Goal: Task Accomplishment & Management: Use online tool/utility

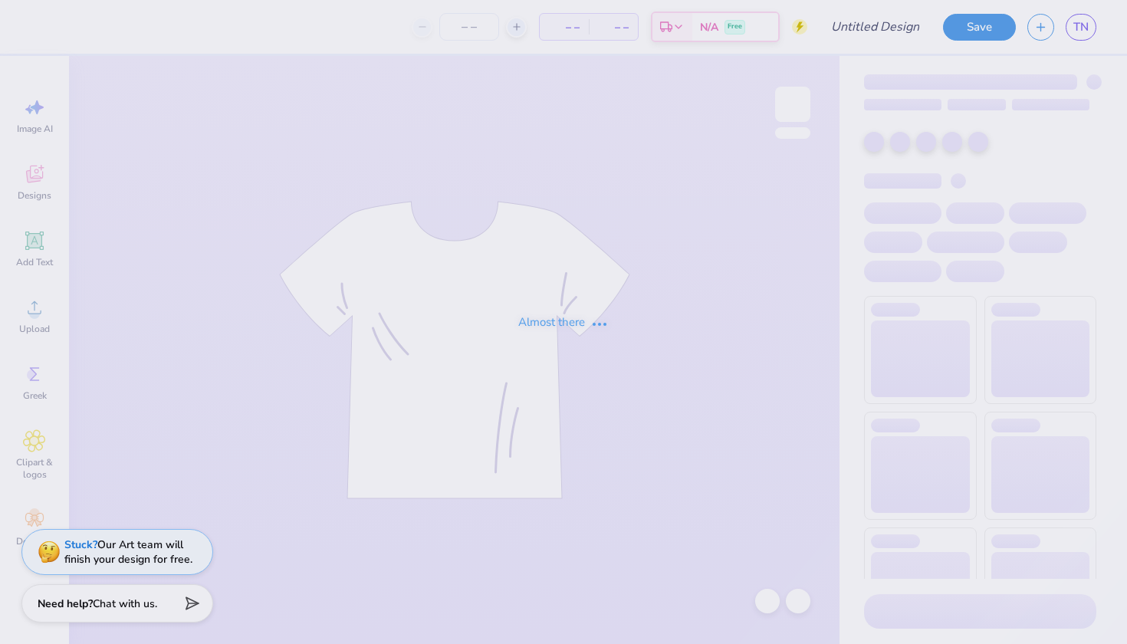
type input "UA Sigma Chi Polos"
type input "12"
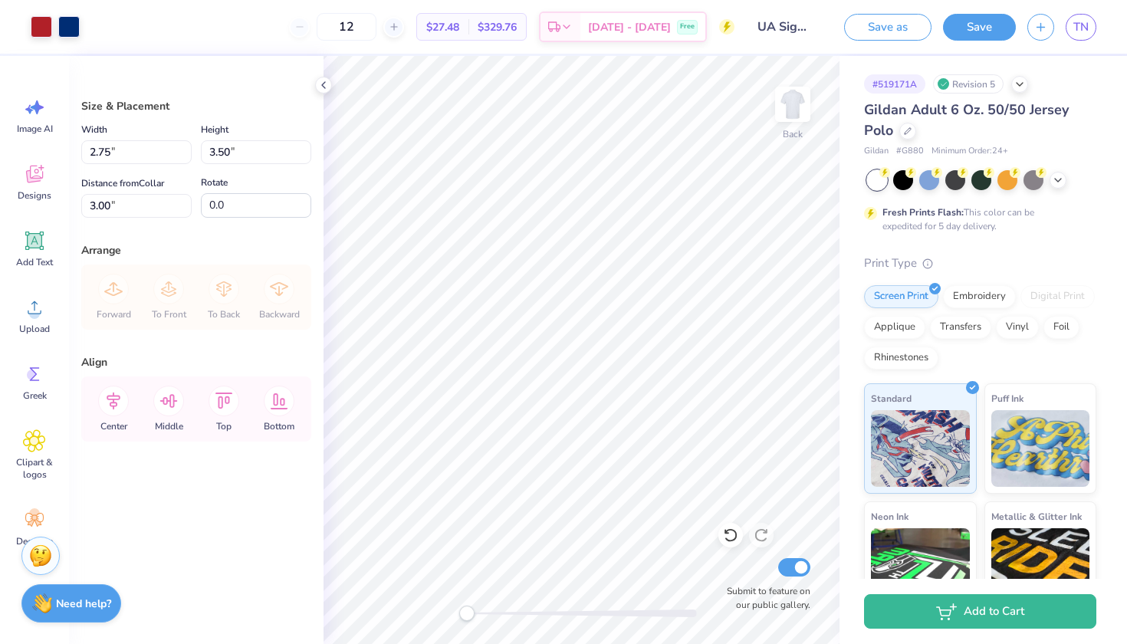
type input "2.28"
type input "2.91"
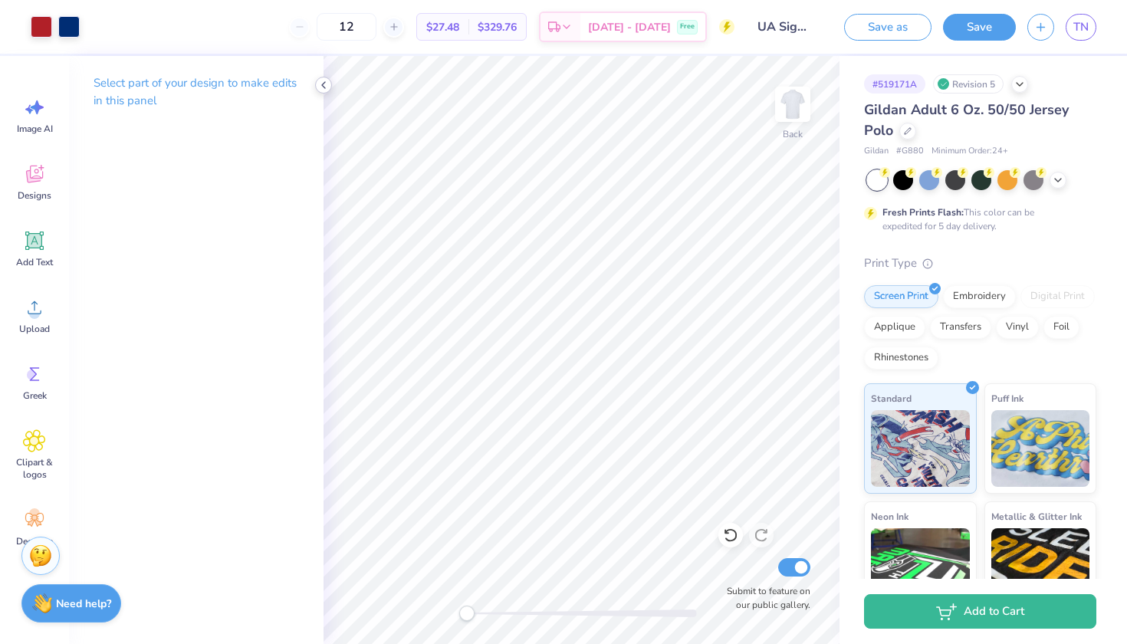
click at [320, 90] on icon at bounding box center [323, 85] width 12 height 12
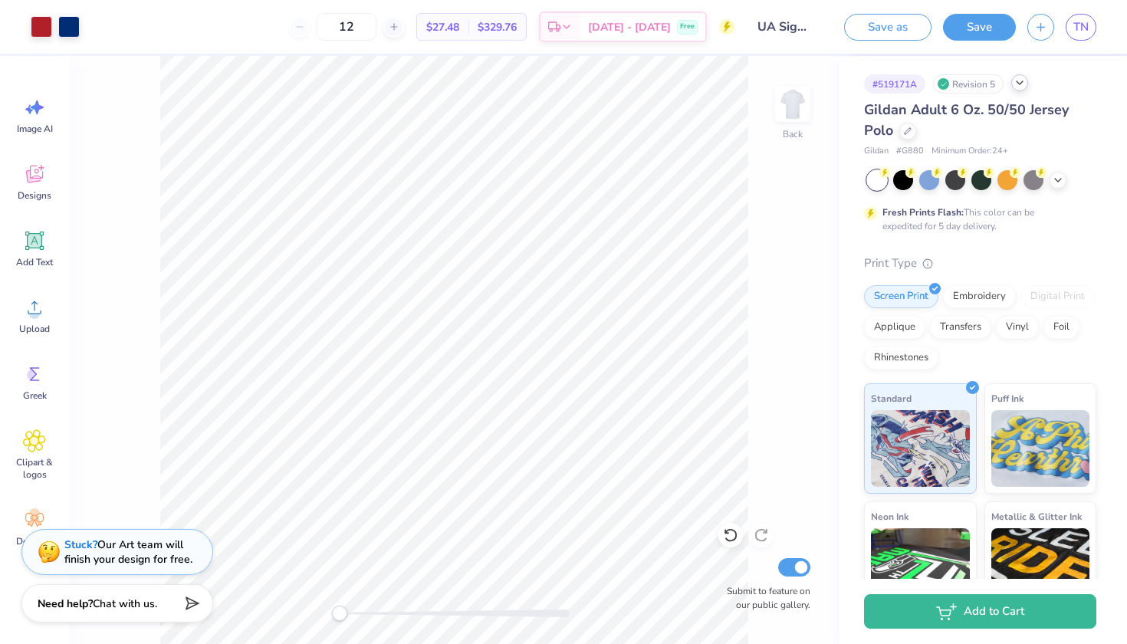
click at [1022, 86] on icon at bounding box center [1019, 83] width 12 height 12
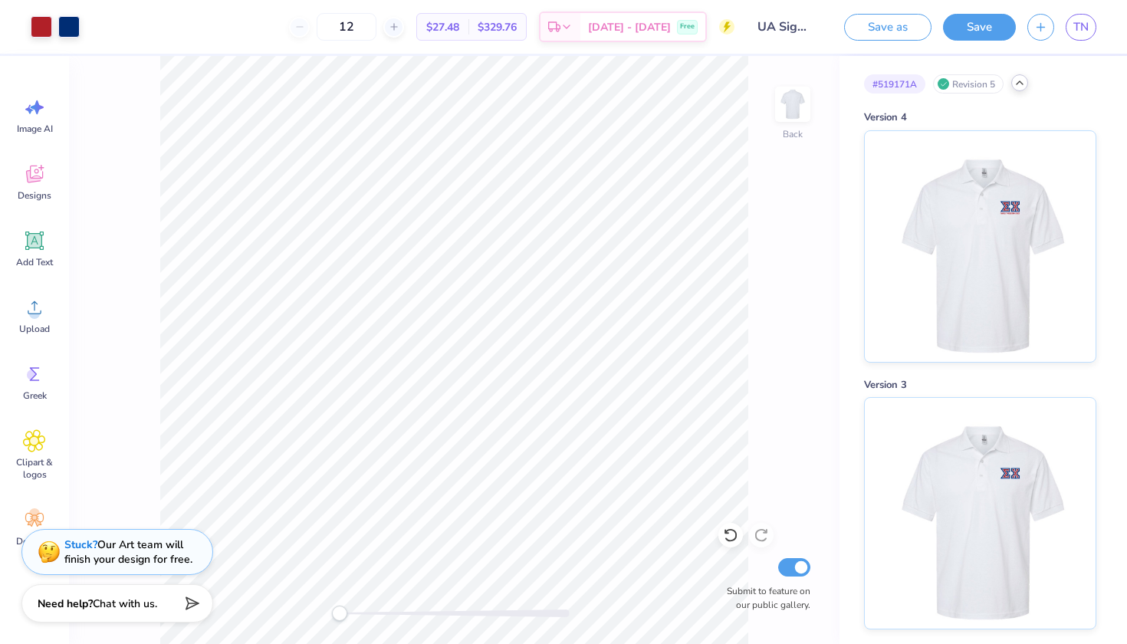
click at [1018, 84] on icon at bounding box center [1019, 83] width 12 height 12
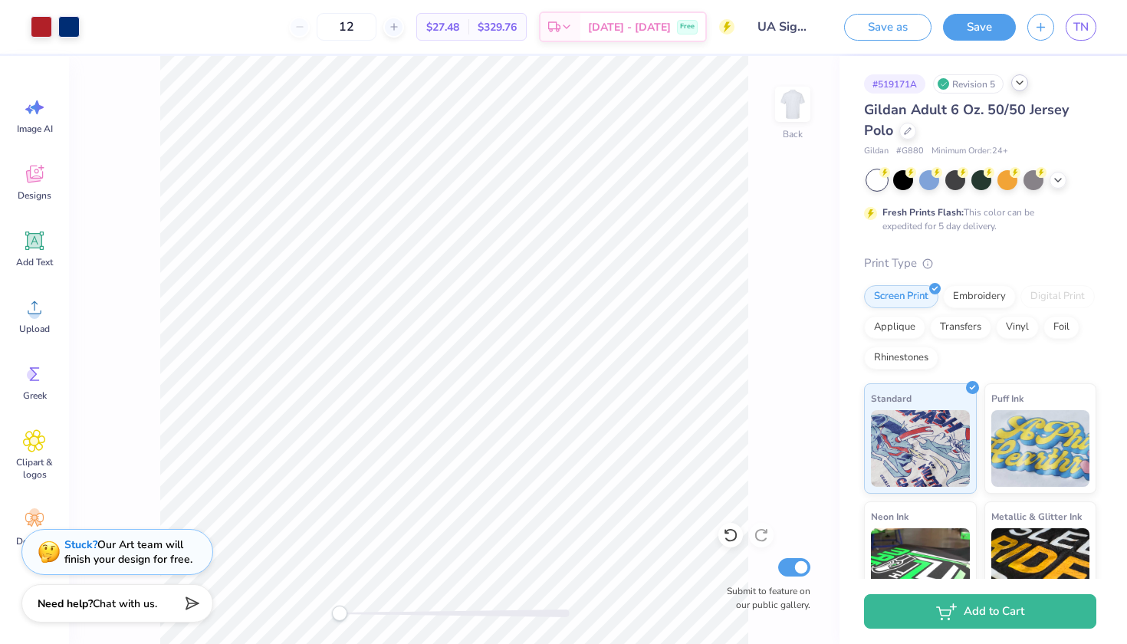
click at [993, 108] on span "Gildan Adult 6 Oz. 50/50 Jersey Polo" at bounding box center [966, 119] width 205 height 39
click at [900, 129] on div at bounding box center [907, 129] width 17 height 17
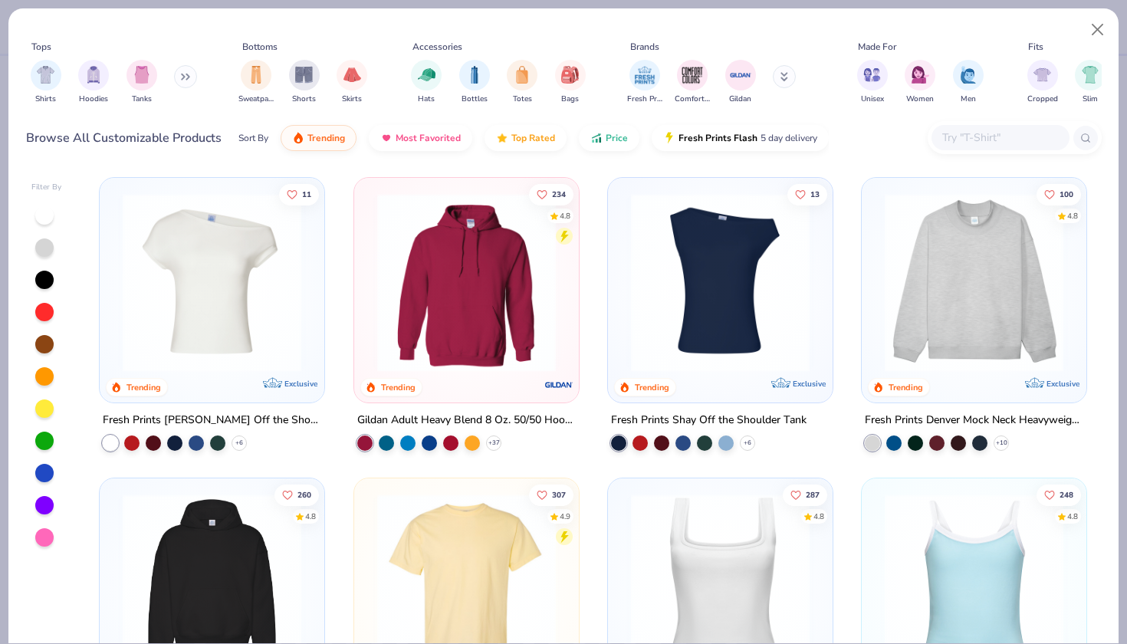
click at [958, 126] on div at bounding box center [1000, 137] width 138 height 25
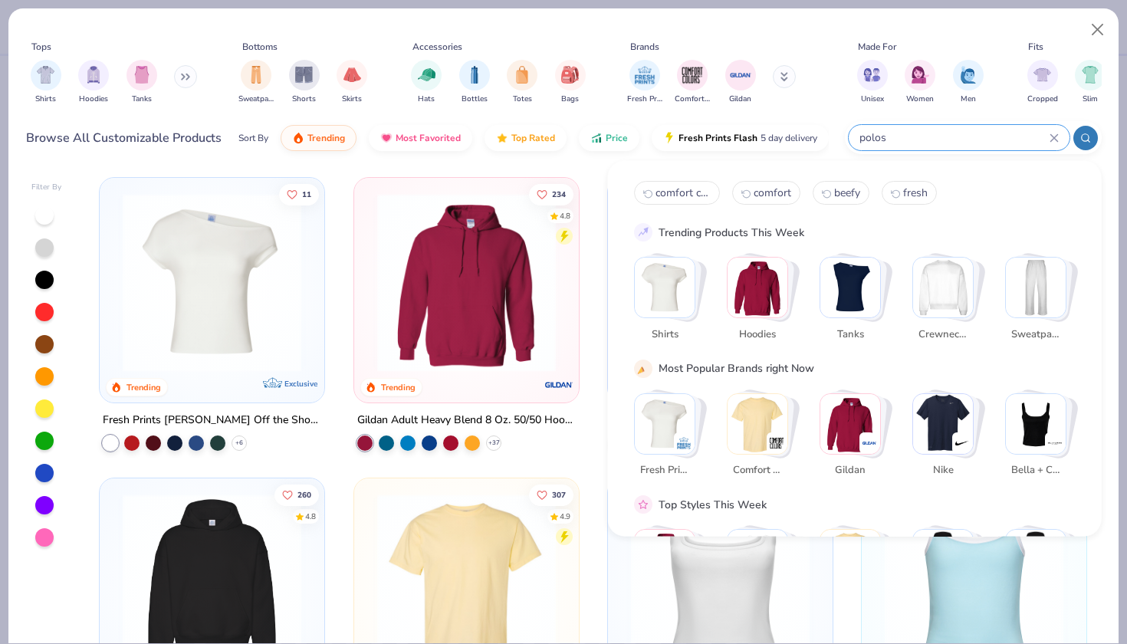
type input "polos"
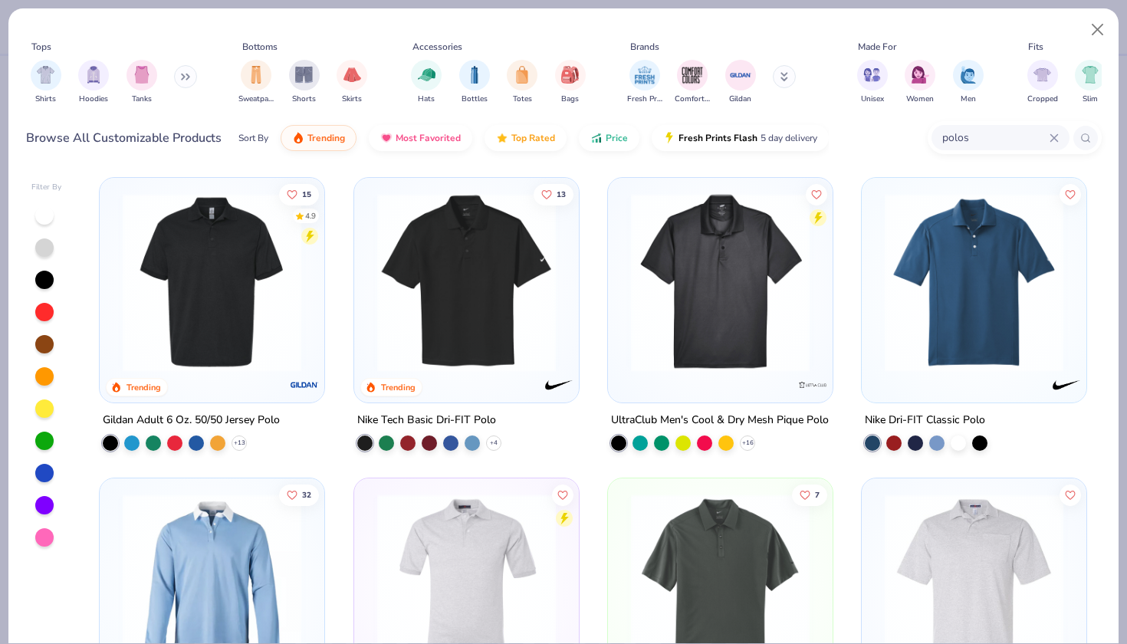
click at [518, 305] on img at bounding box center [467, 282] width 194 height 179
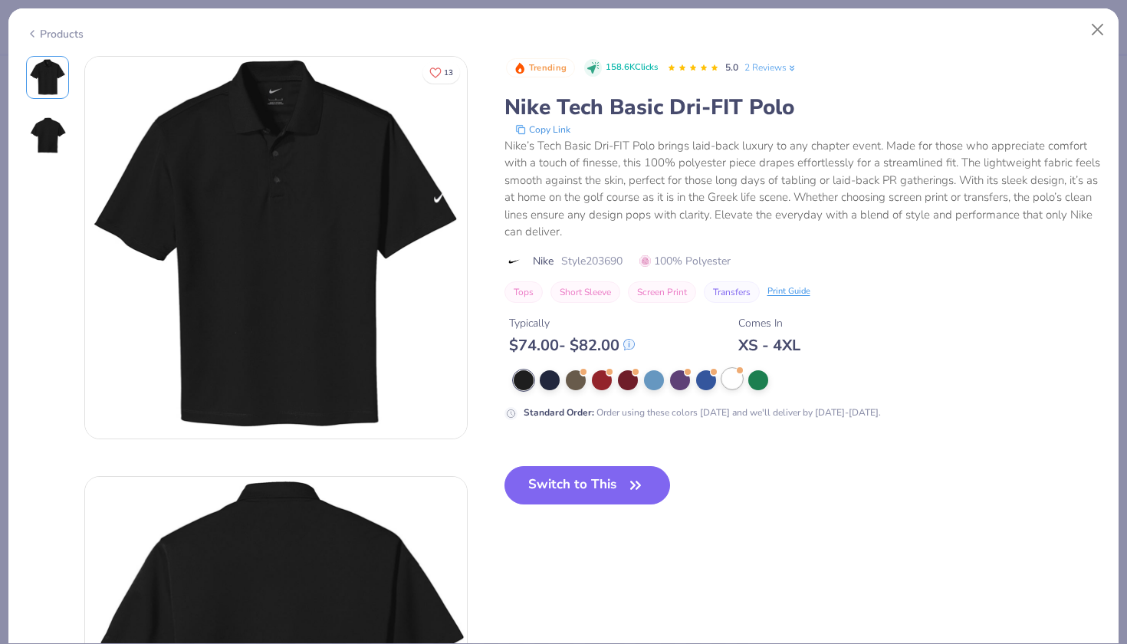
click at [726, 377] on div at bounding box center [732, 379] width 20 height 20
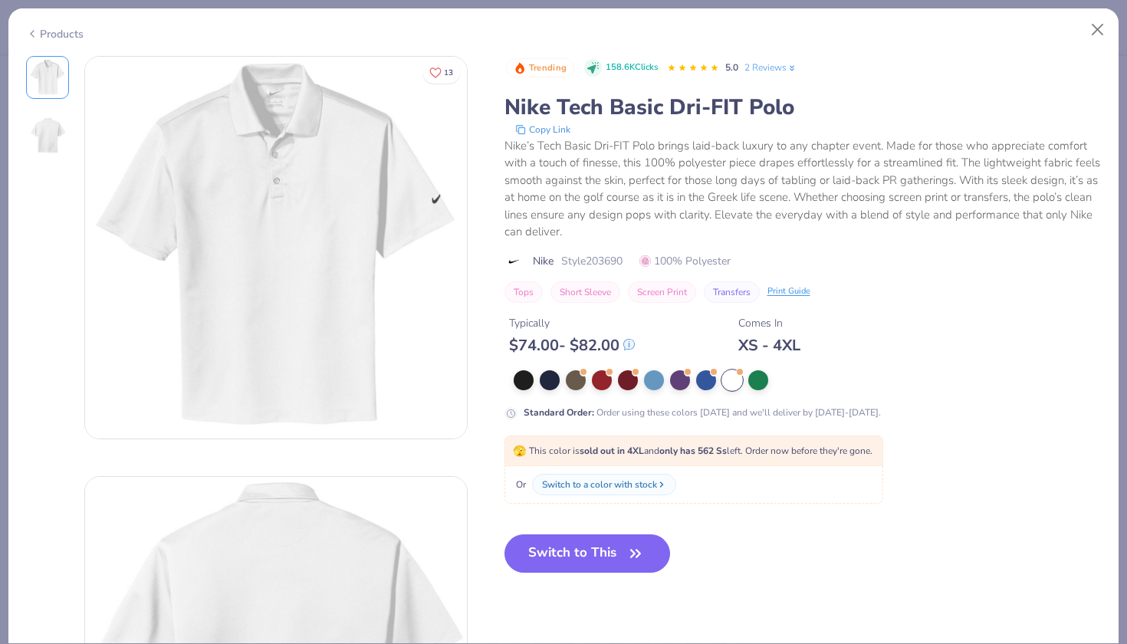
click at [616, 519] on div "Trending 158.6K Clicks 5.0 2 Reviews Nike Tech Basic Dri-FIT Polo Copy Link Nik…" at bounding box center [802, 326] width 597 height 541
click at [616, 564] on button "Switch to This" at bounding box center [587, 553] width 166 height 38
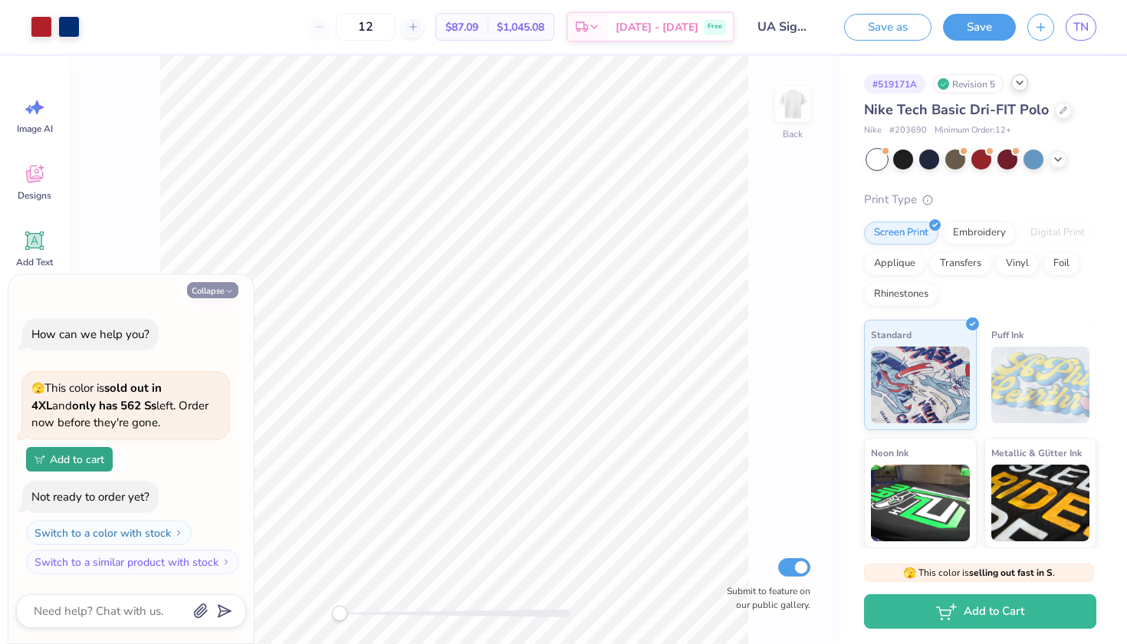
click at [220, 291] on button "Collapse" at bounding box center [212, 290] width 51 height 16
type textarea "x"
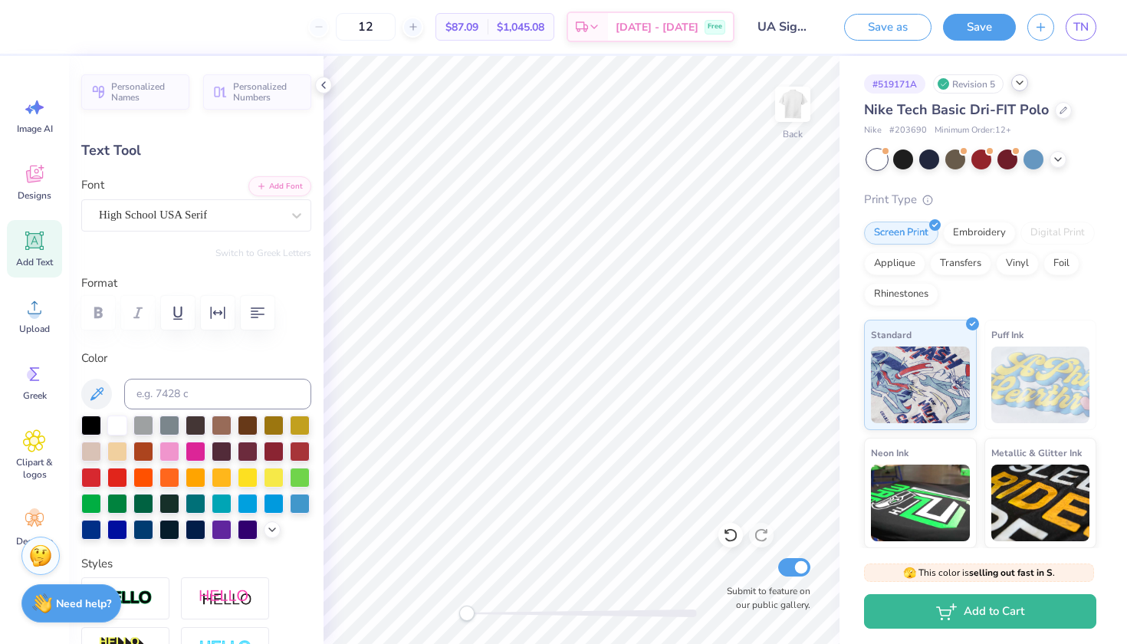
type input "3.11"
type input "0.24"
click at [22, 209] on div "Designs" at bounding box center [34, 181] width 55 height 57
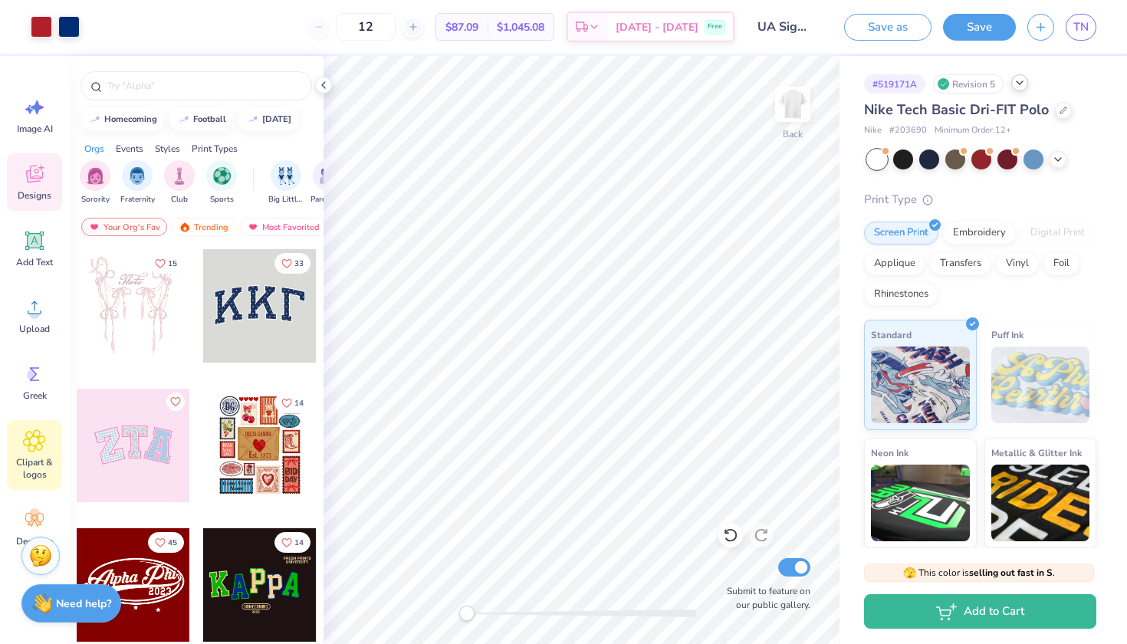
click at [23, 462] on span "Clipart & logos" at bounding box center [34, 468] width 51 height 25
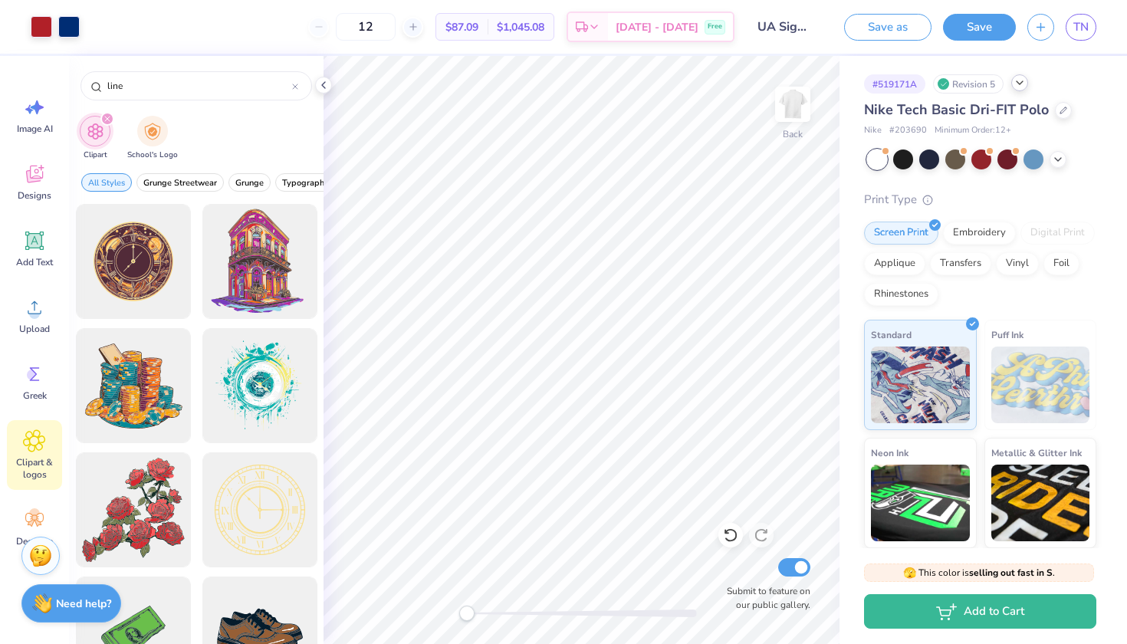
type input "line"
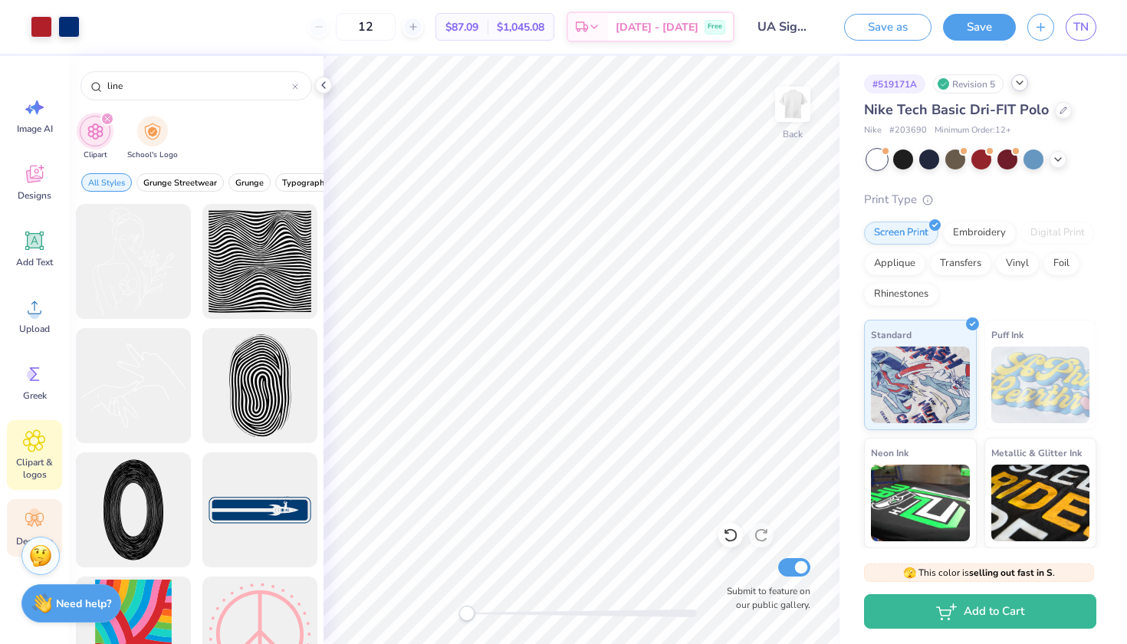
click at [24, 515] on icon at bounding box center [34, 519] width 23 height 23
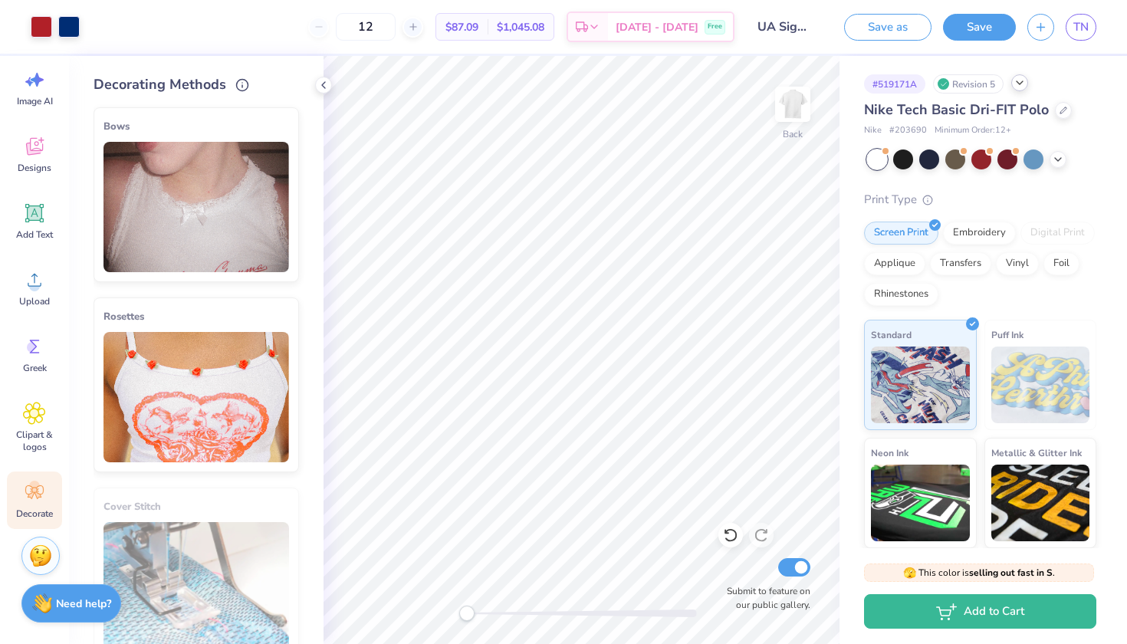
scroll to position [-1, 0]
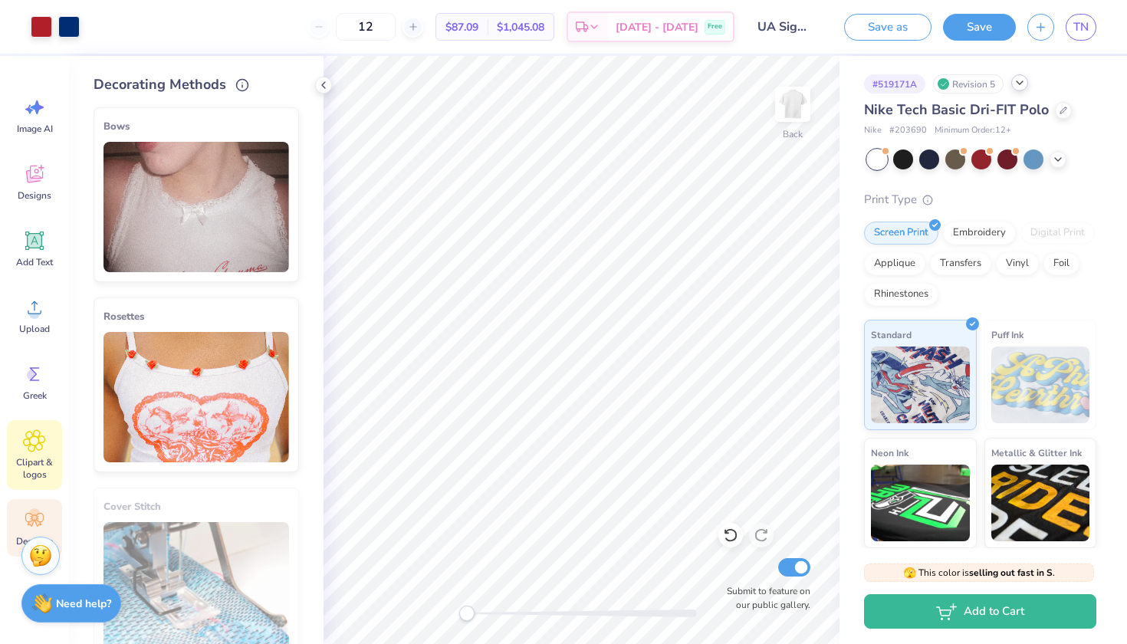
click at [52, 442] on div "Clipart & logos" at bounding box center [34, 455] width 55 height 70
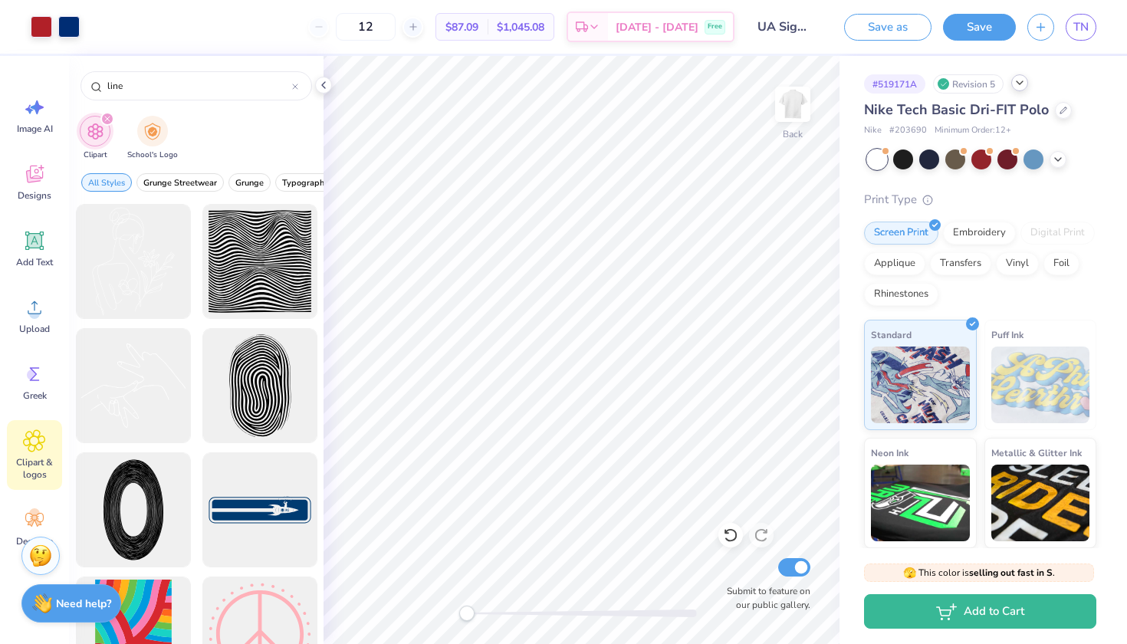
scroll to position [0, 0]
click at [44, 161] on div "Designs" at bounding box center [34, 181] width 55 height 57
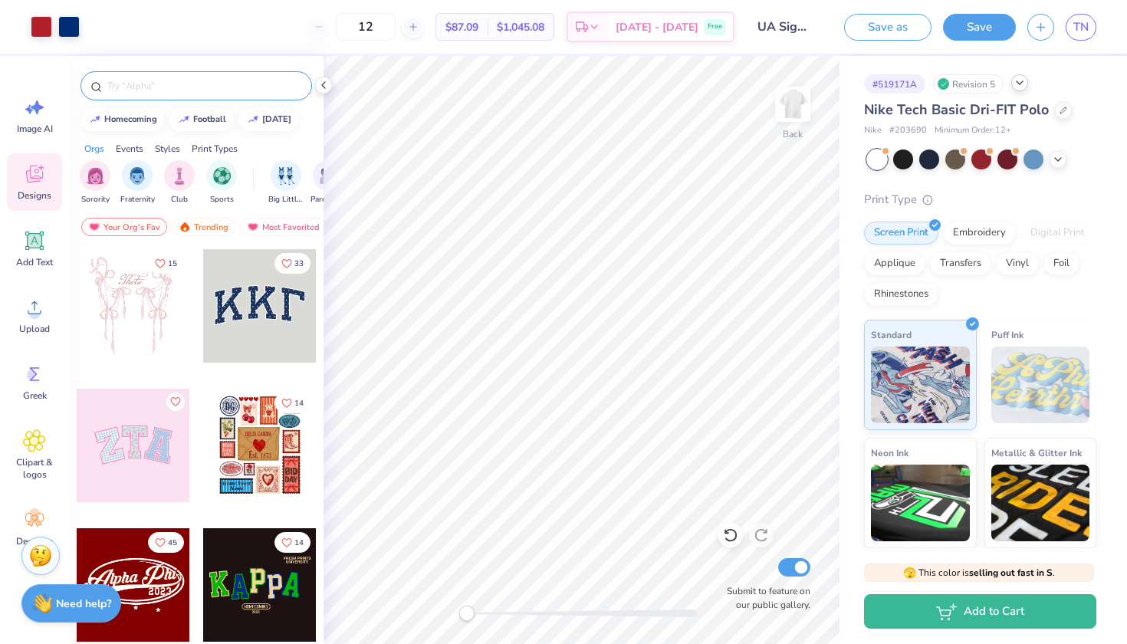
click at [209, 77] on div at bounding box center [196, 85] width 232 height 29
type input "line"
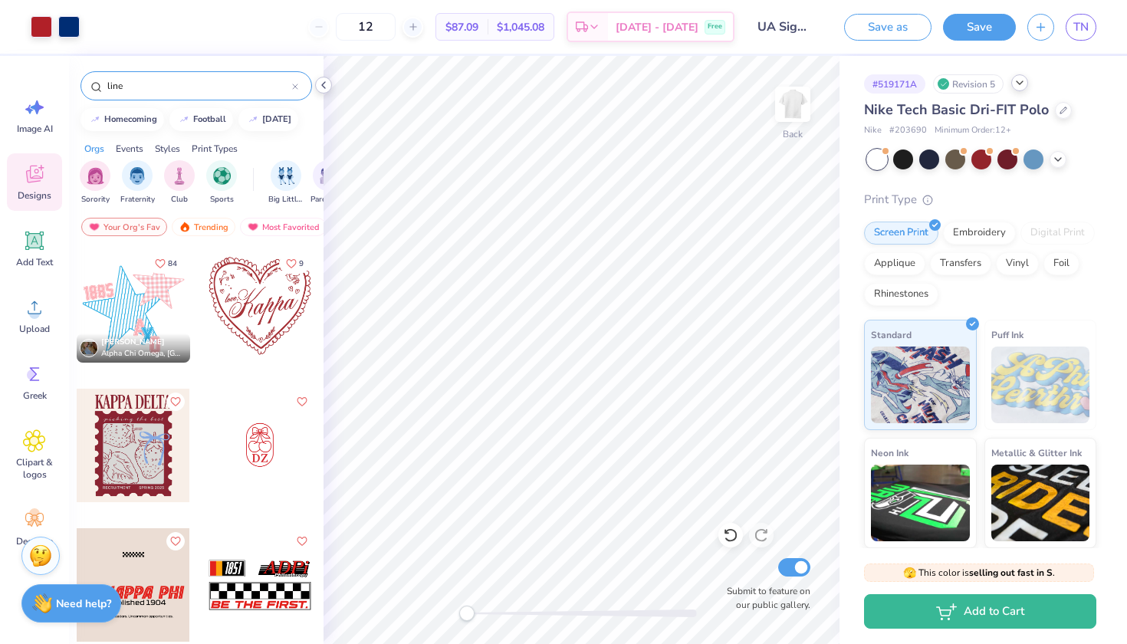
click at [323, 80] on icon at bounding box center [323, 85] width 12 height 12
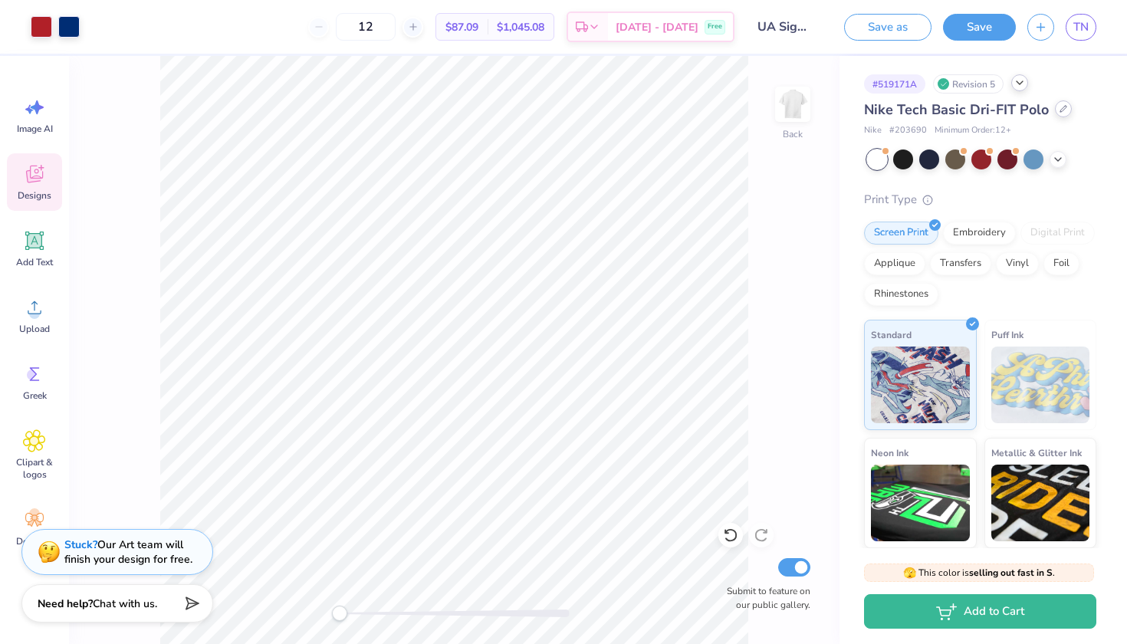
click at [1061, 113] on icon at bounding box center [1063, 109] width 8 height 8
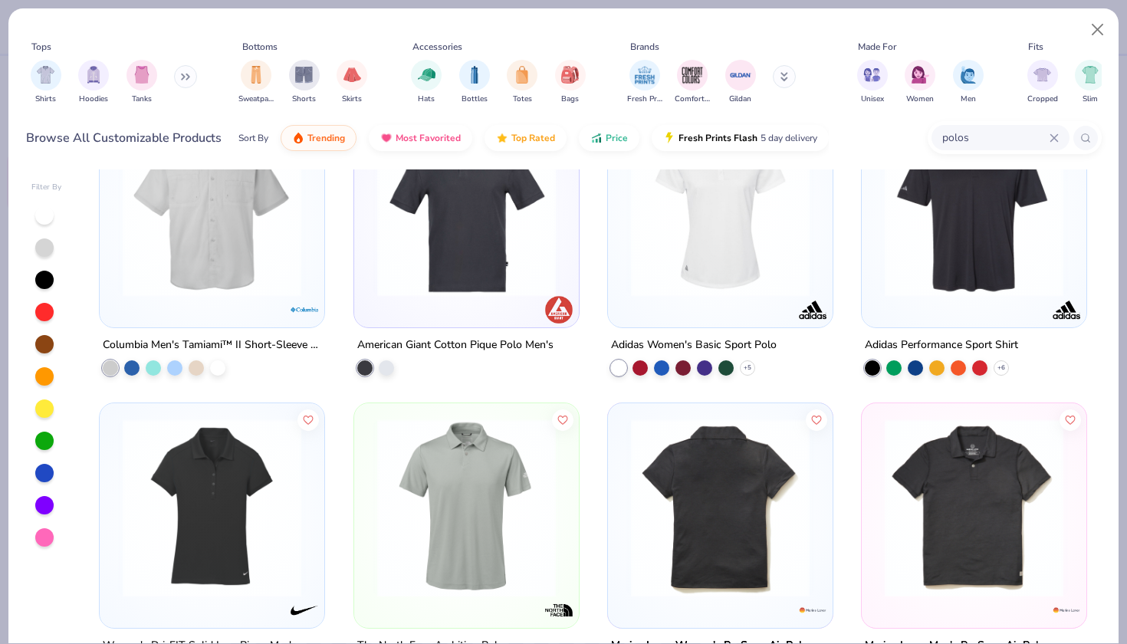
scroll to position [3125, 0]
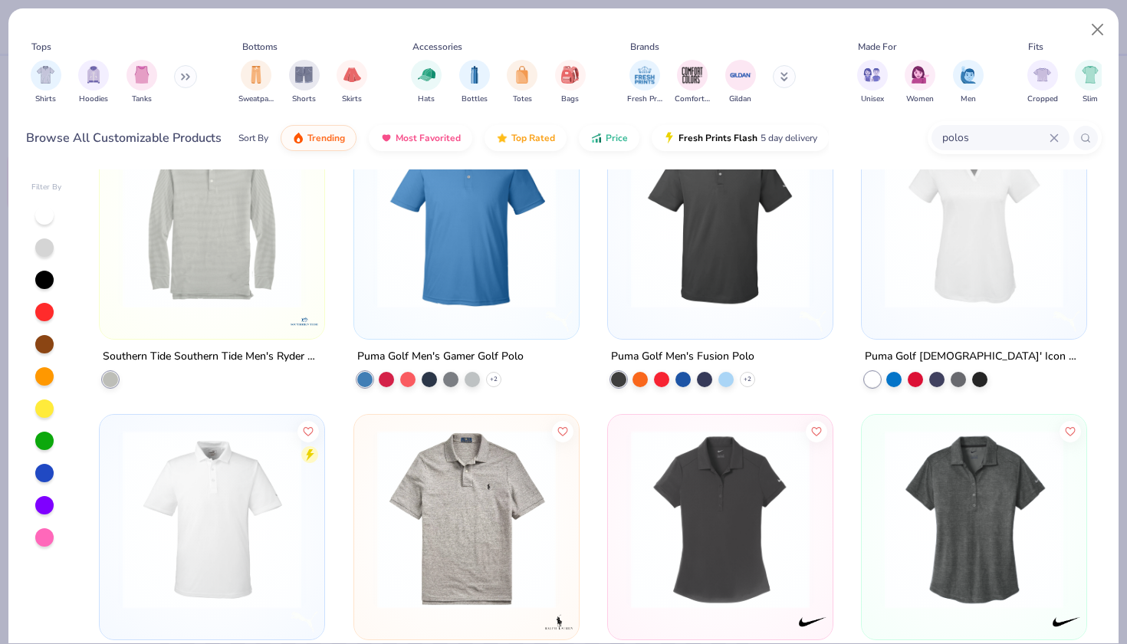
drag, startPoint x: 591, startPoint y: 430, endPoint x: 593, endPoint y: 643, distance: 213.1
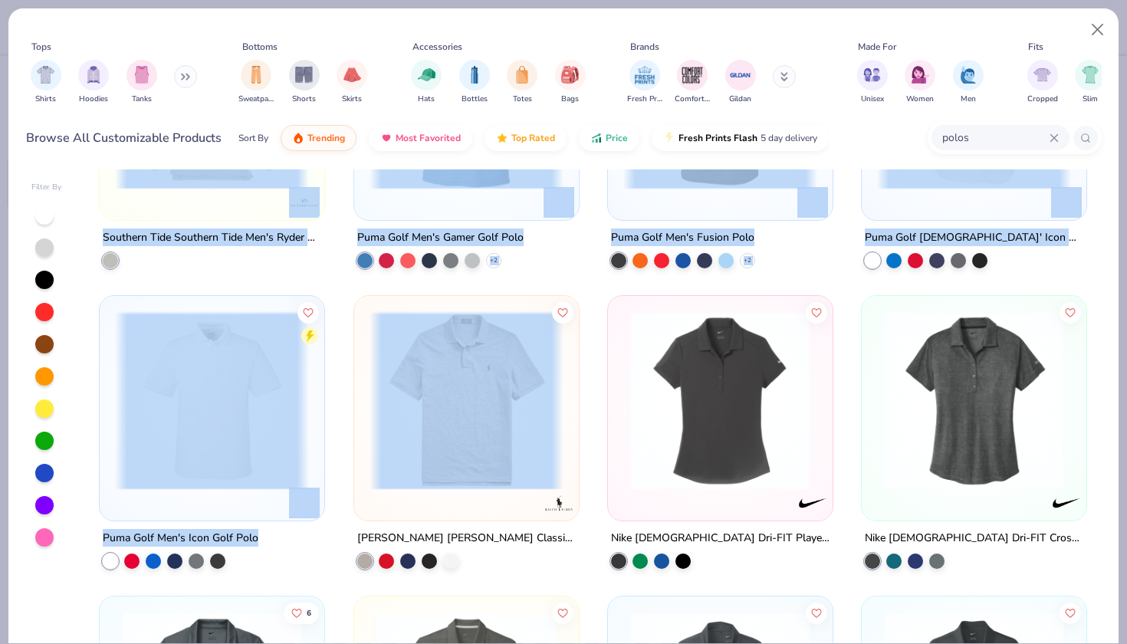
drag, startPoint x: 569, startPoint y: 543, endPoint x: 569, endPoint y: 639, distance: 95.8
click at [570, 639] on div "Marine Layer Women's Re-Spun Air Polo Marine Layer Men's Re-Spun Air Polo The N…" at bounding box center [593, 406] width 1017 height 474
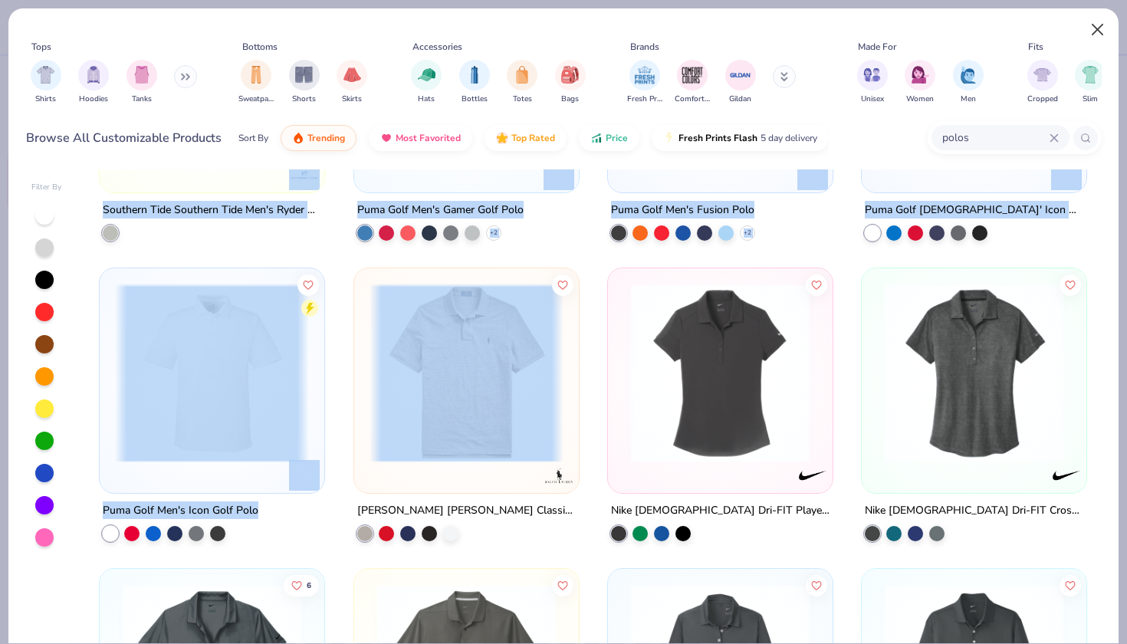
click at [1101, 18] on button "Close" at bounding box center [1097, 29] width 29 height 29
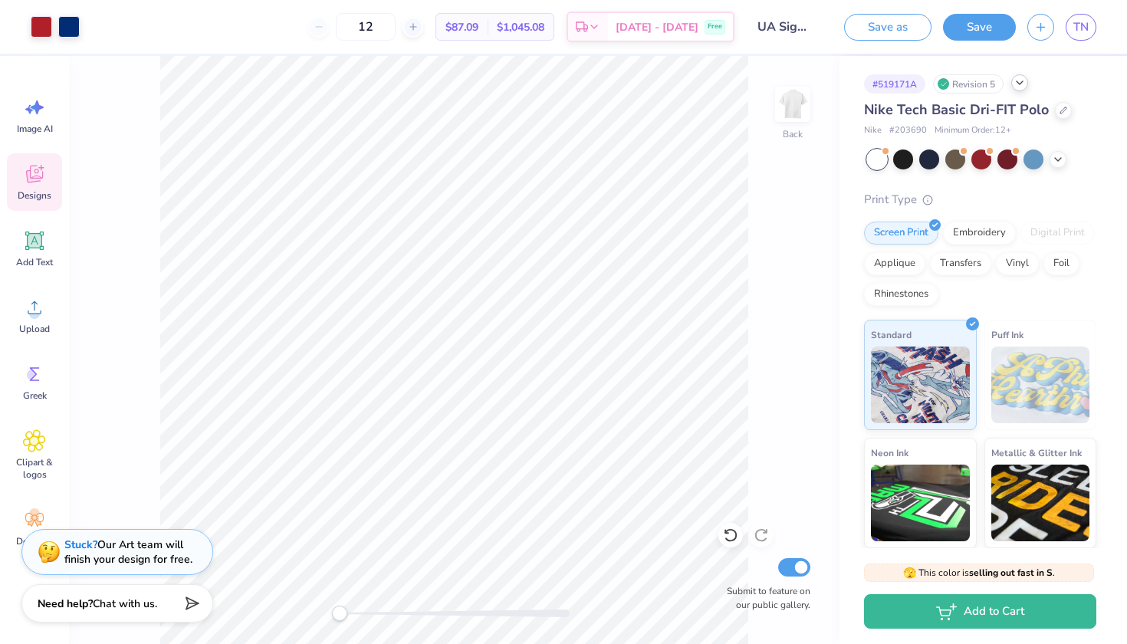
click at [786, 153] on div "Back Submit to feature on our public gallery." at bounding box center [454, 350] width 770 height 588
click at [1002, 4] on div "Save as Save TN" at bounding box center [980, 27] width 294 height 54
click at [1001, 20] on button "Save" at bounding box center [979, 24] width 73 height 27
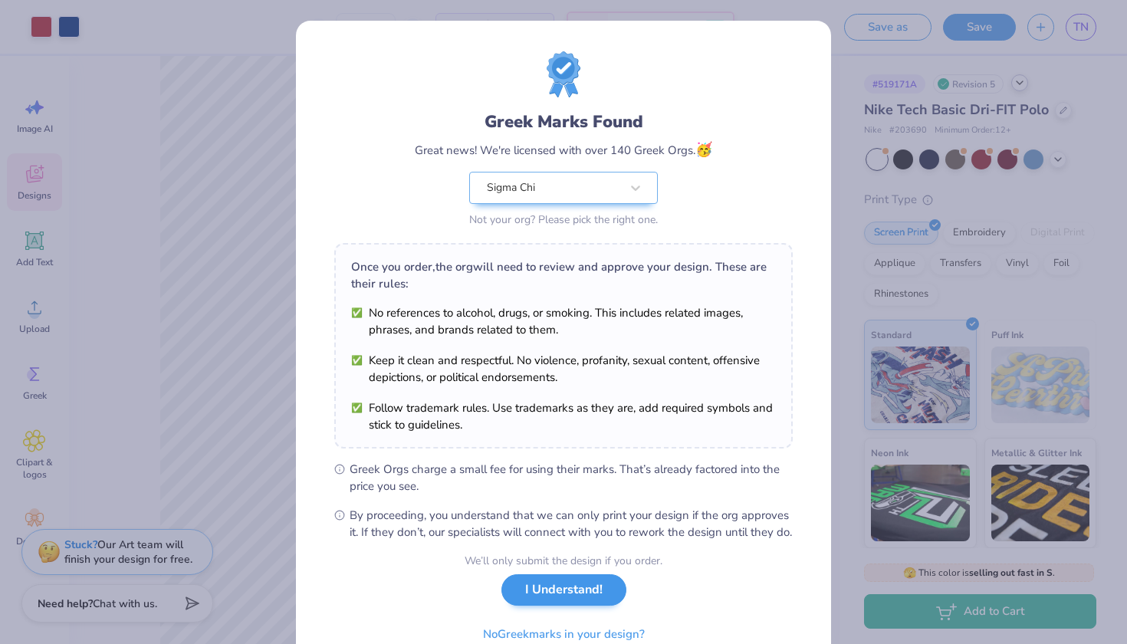
click at [557, 600] on button "I Understand!" at bounding box center [563, 589] width 125 height 31
